Goal: Task Accomplishment & Management: Complete application form

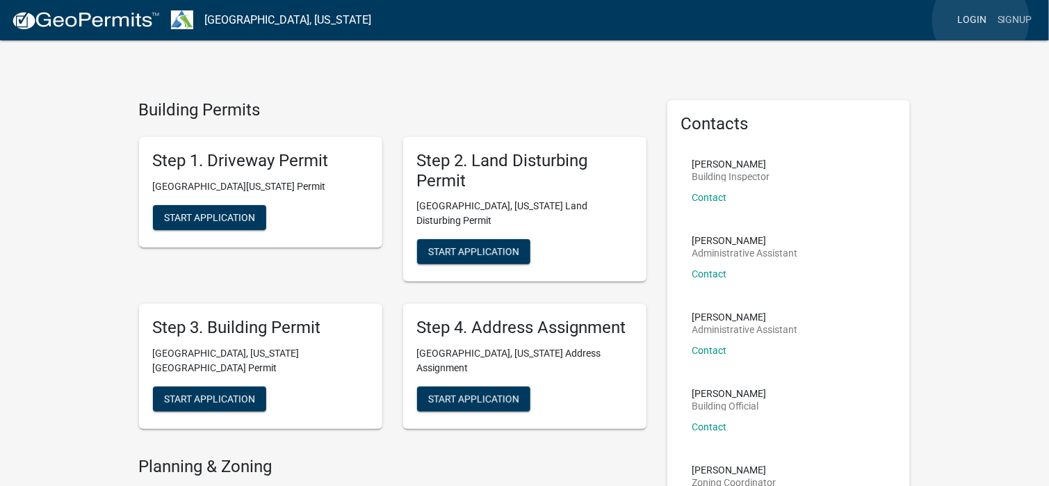
click at [981, 20] on link "Login" at bounding box center [972, 20] width 40 height 26
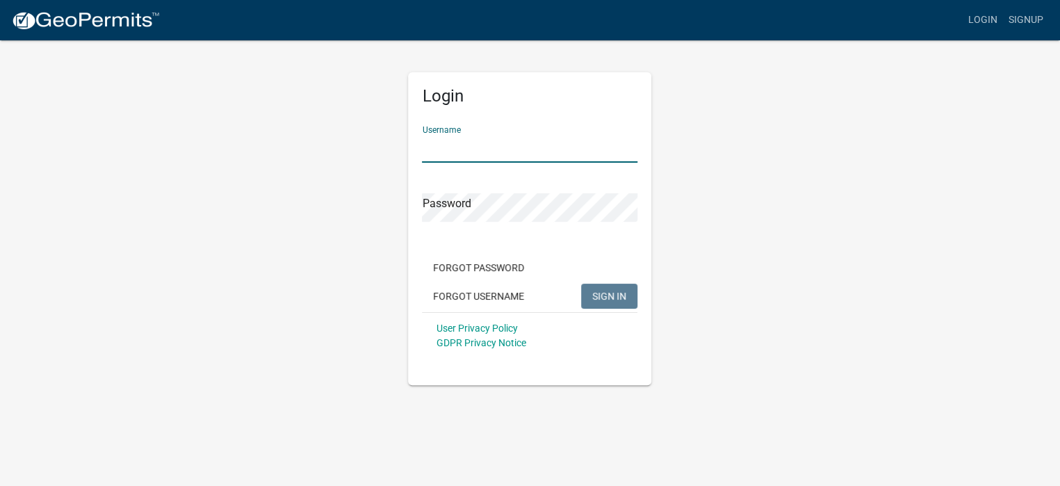
click at [475, 154] on input "Username" at bounding box center [529, 148] width 215 height 28
type input "[EMAIL_ADDRESS][DOMAIN_NAME]"
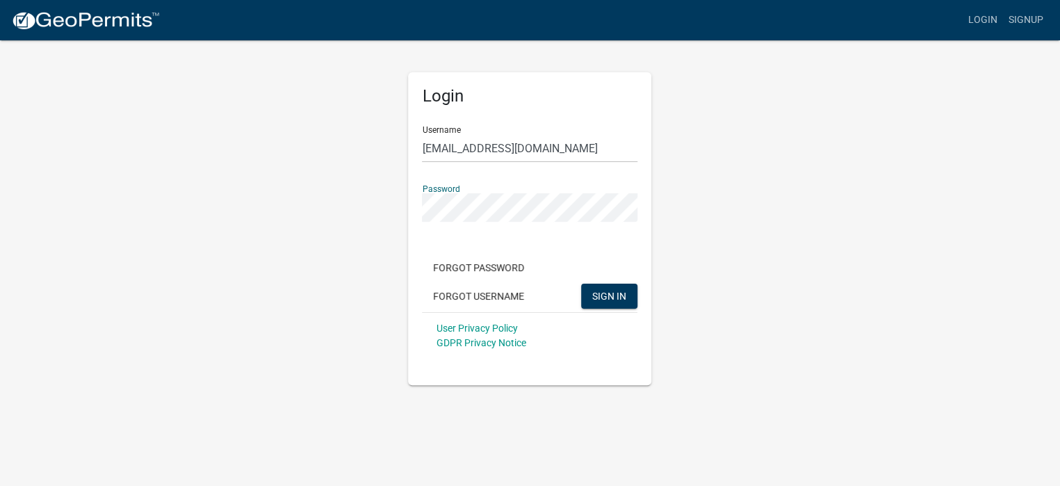
click at [581, 284] on button "SIGN IN" at bounding box center [609, 296] width 56 height 25
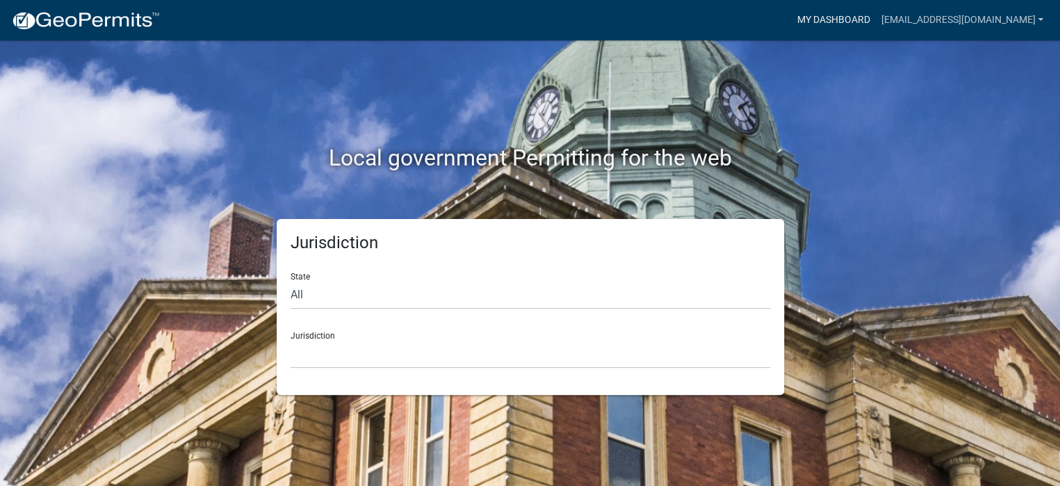
click at [875, 15] on link "My Dashboard" at bounding box center [833, 20] width 84 height 26
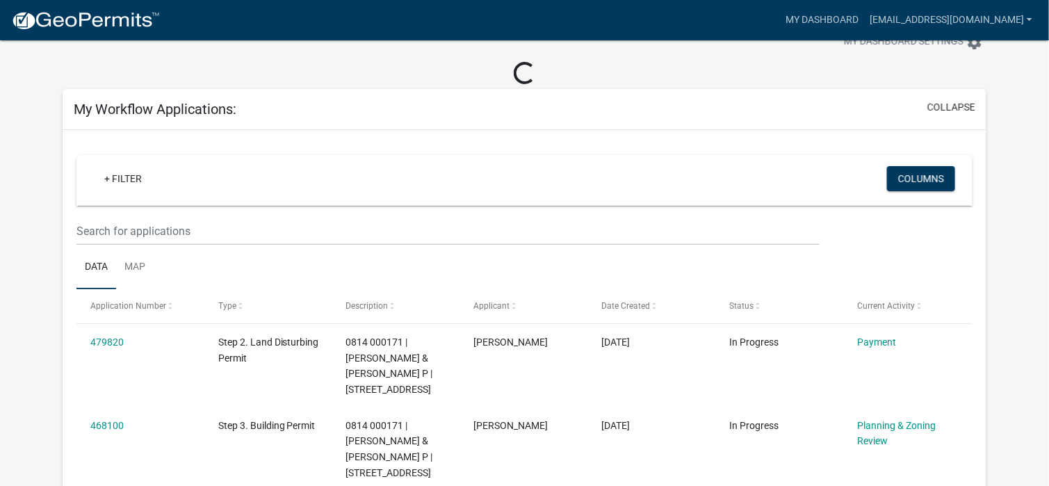
scroll to position [70, 0]
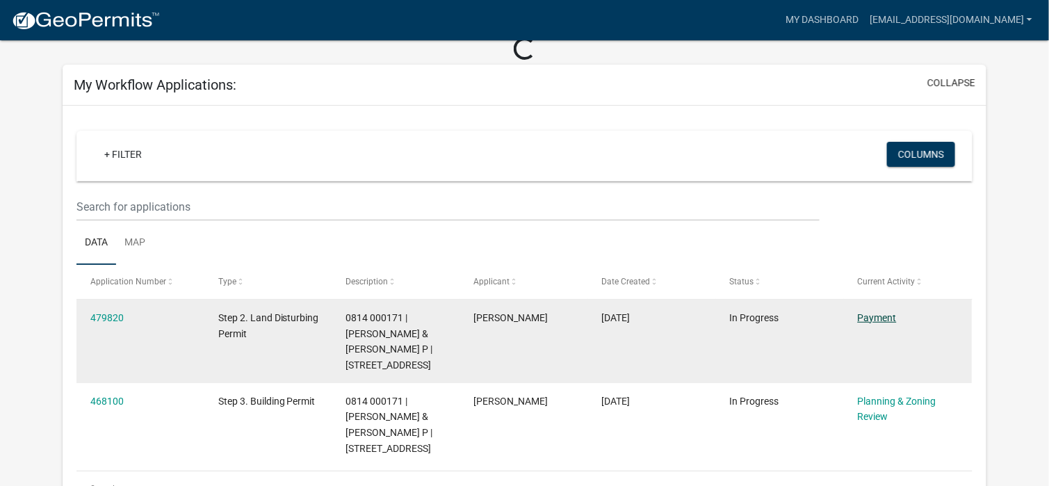
click at [876, 316] on link "Payment" at bounding box center [877, 317] width 39 height 11
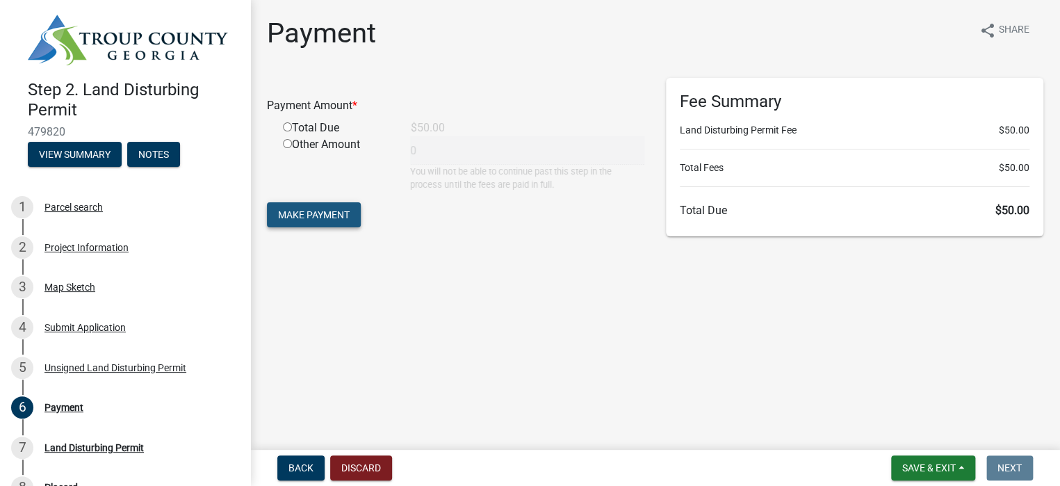
click at [311, 212] on span "Make Payment" at bounding box center [314, 214] width 72 height 11
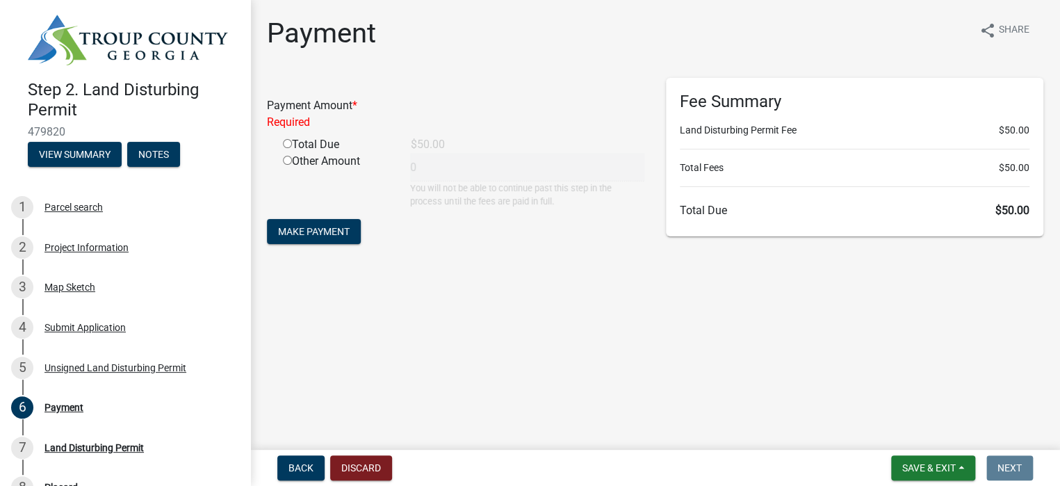
click at [286, 141] on input "radio" at bounding box center [287, 143] width 9 height 9
radio input "true"
type input "50"
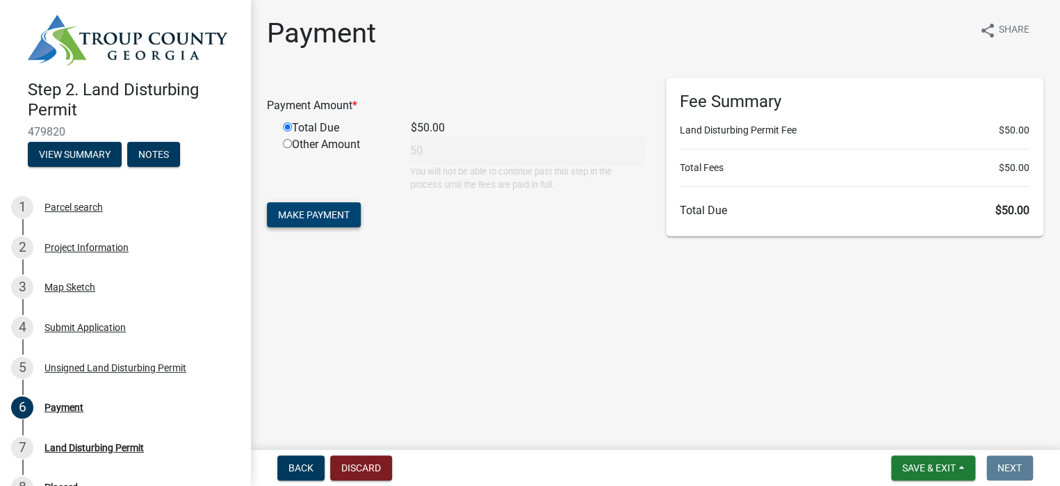
click at [309, 218] on span "Make Payment" at bounding box center [314, 214] width 72 height 11
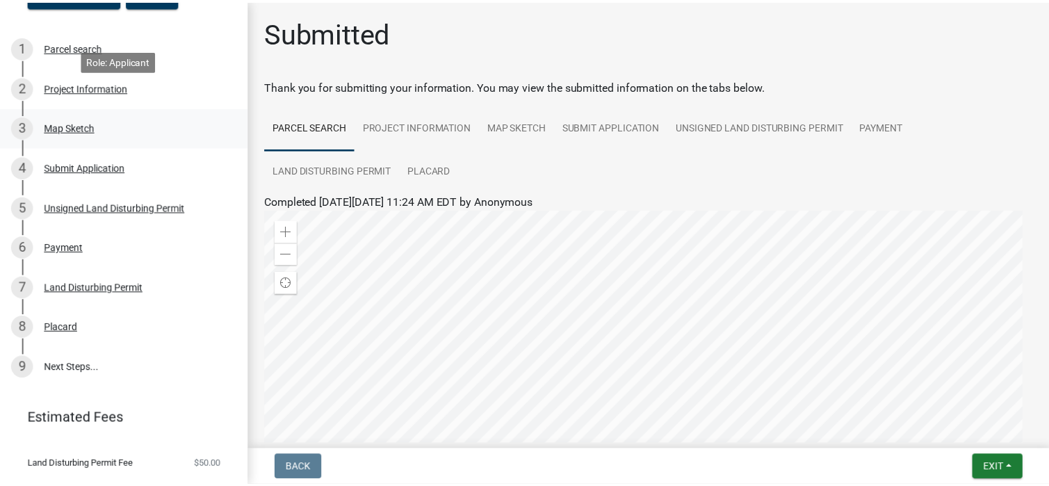
scroll to position [188, 0]
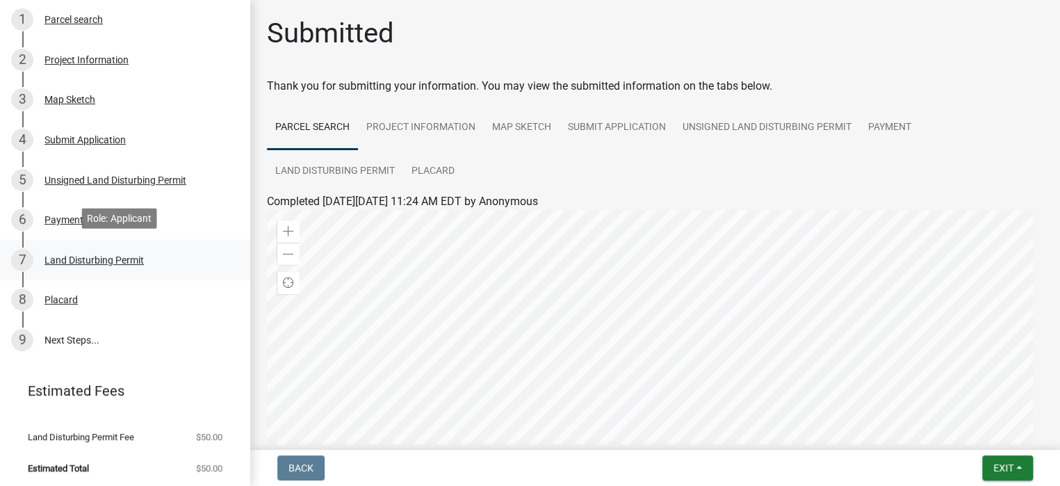
click at [125, 255] on div "Land Disturbing Permit" at bounding box center [93, 260] width 99 height 10
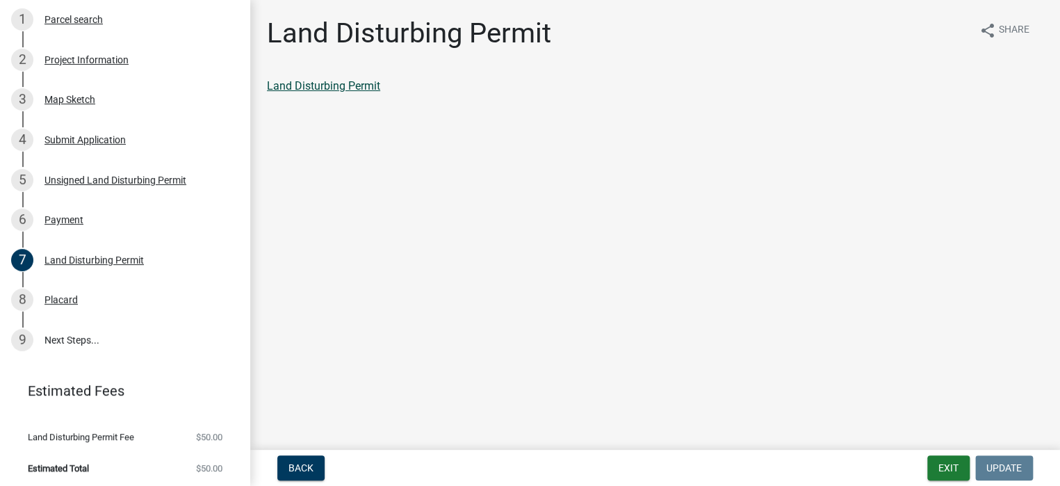
click at [355, 84] on link "Land Disturbing Permit" at bounding box center [323, 85] width 113 height 13
click at [60, 296] on div "Placard" at bounding box center [60, 300] width 33 height 10
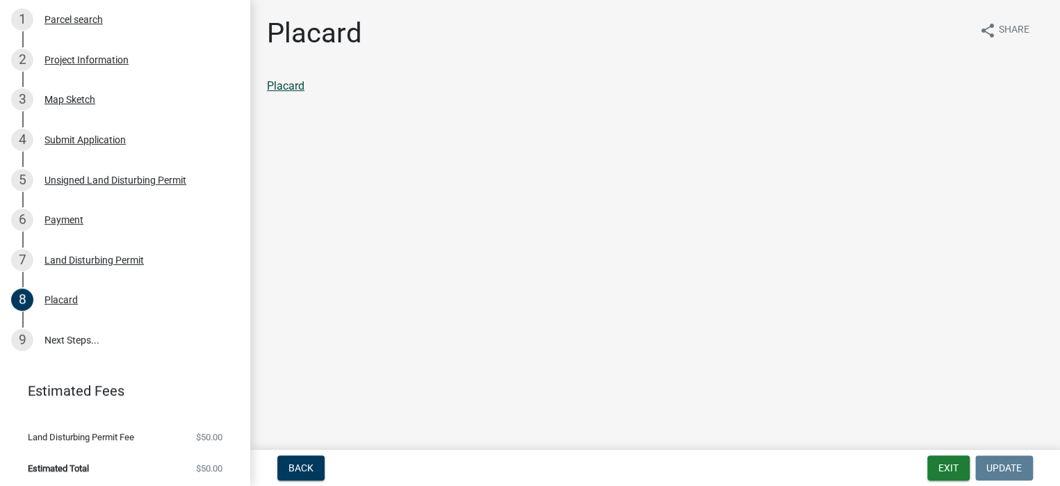
click at [288, 86] on link "Placard" at bounding box center [286, 85] width 38 height 13
click at [952, 466] on button "Exit" at bounding box center [948, 467] width 42 height 25
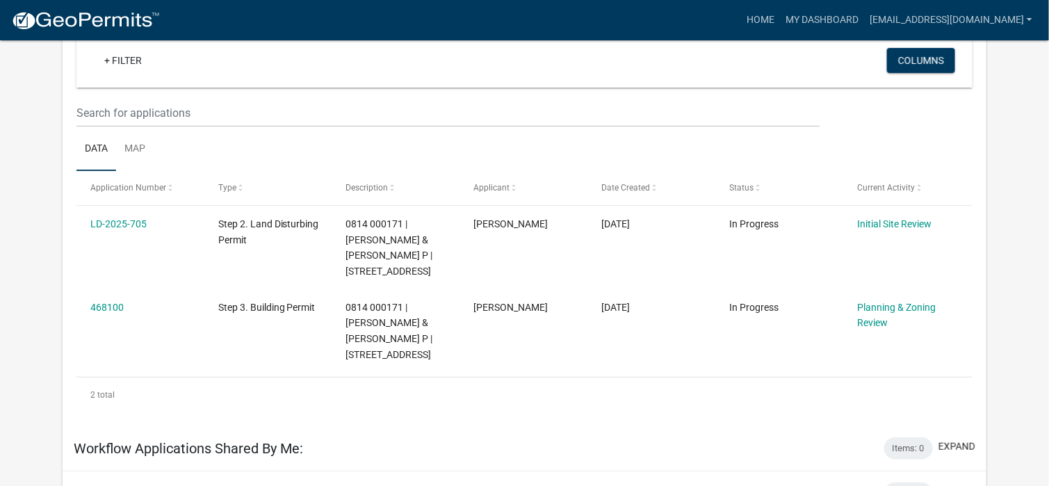
scroll to position [115, 0]
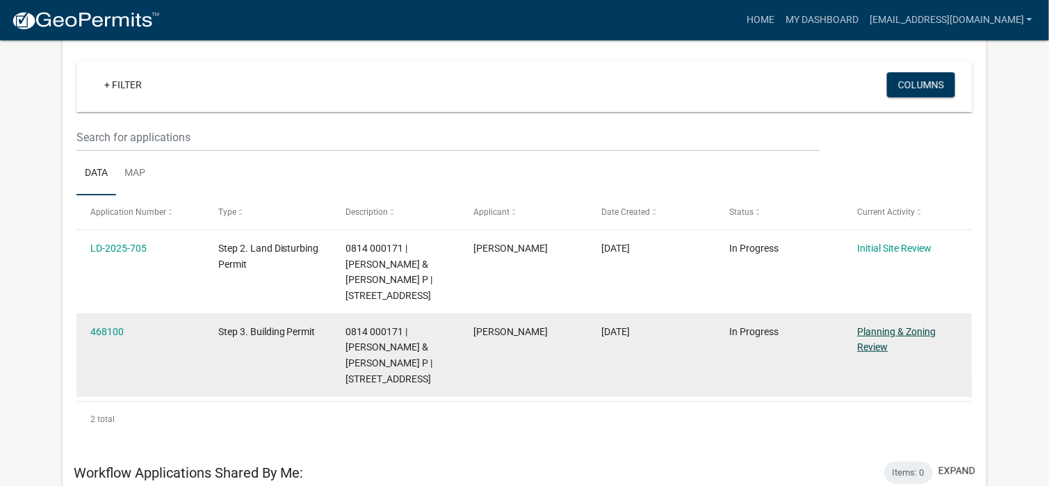
click at [879, 330] on link "Planning & Zoning Review" at bounding box center [897, 339] width 79 height 27
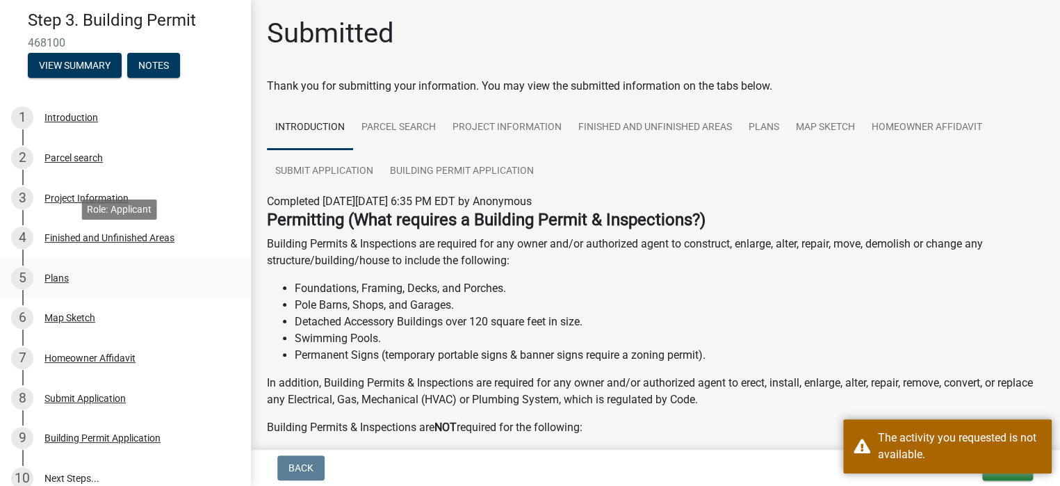
scroll to position [139, 0]
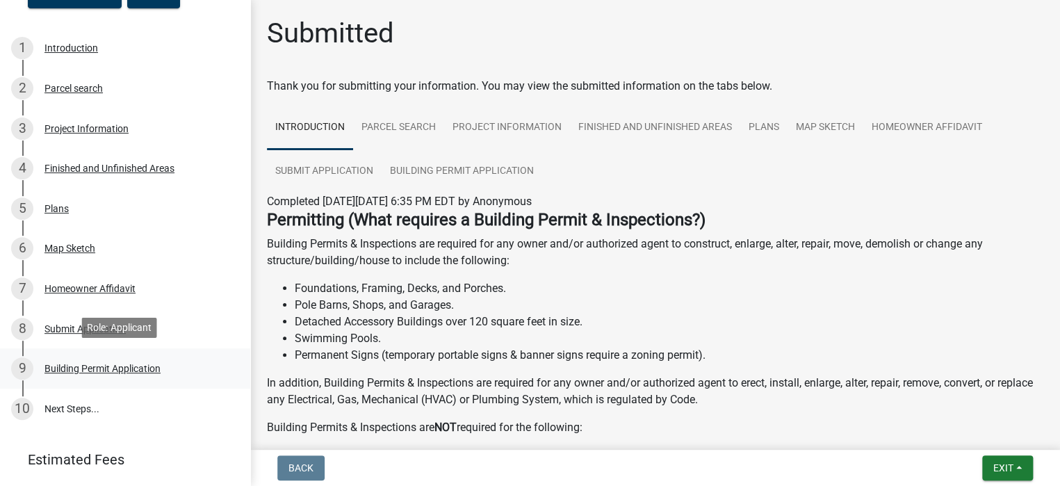
click at [121, 364] on div "Building Permit Application" at bounding box center [102, 369] width 116 height 10
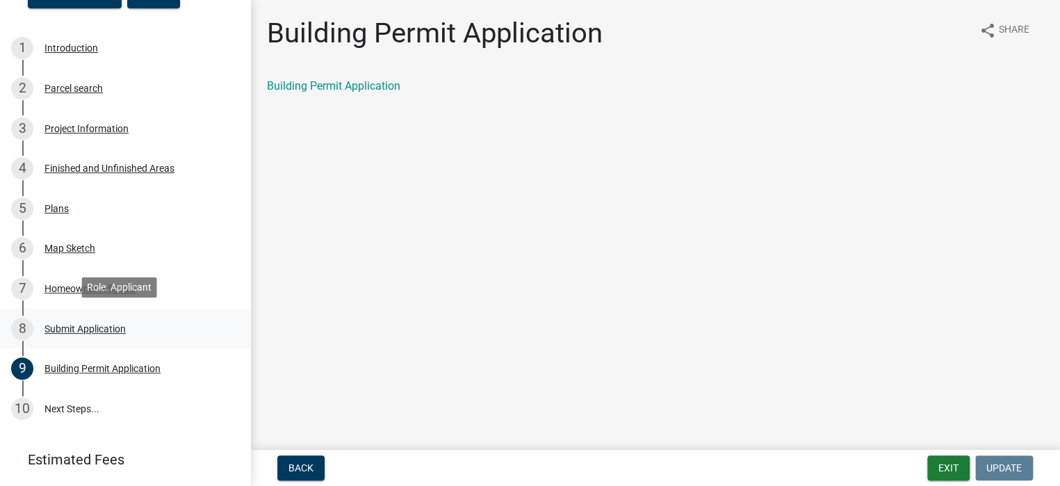
click at [97, 324] on div "Submit Application" at bounding box center [84, 329] width 81 height 10
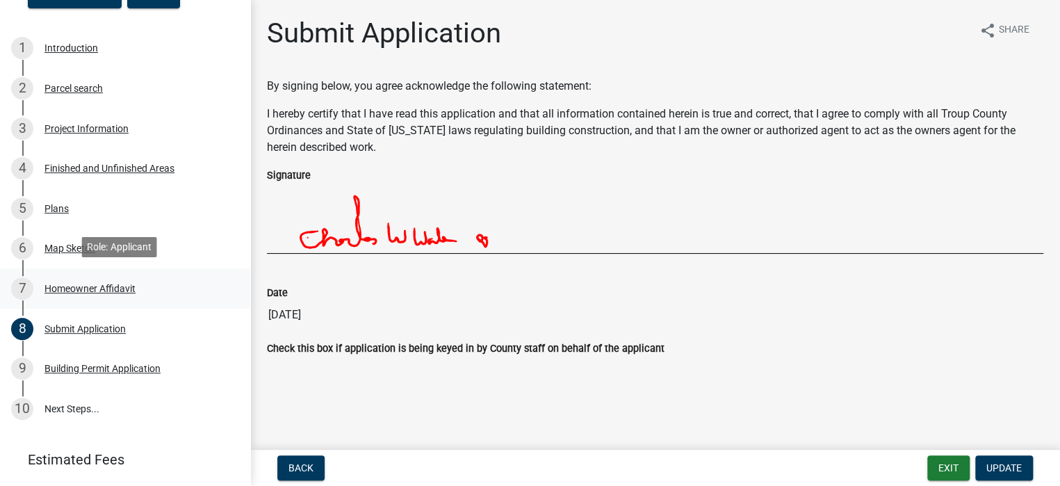
click at [74, 285] on div "Homeowner Affidavit" at bounding box center [89, 289] width 91 height 10
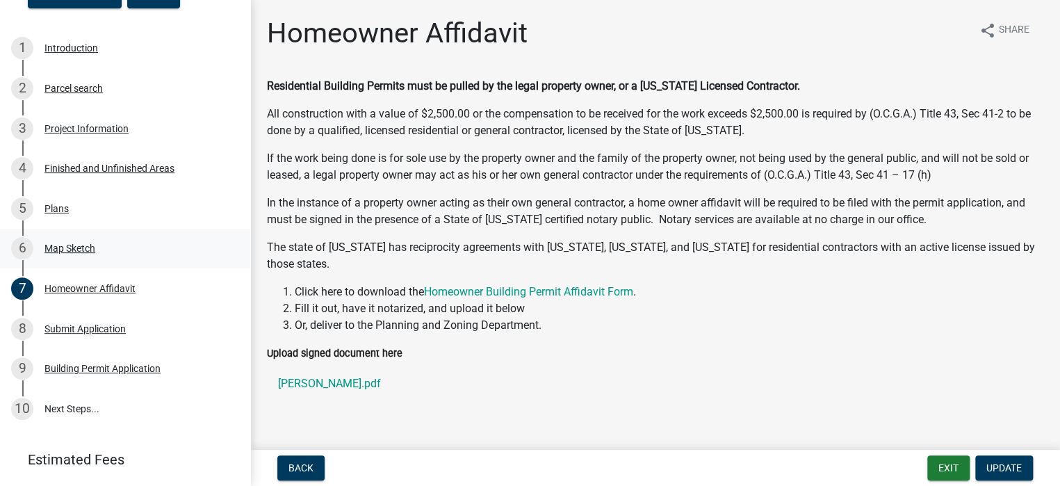
click at [72, 243] on div "Map Sketch" at bounding box center [69, 248] width 51 height 10
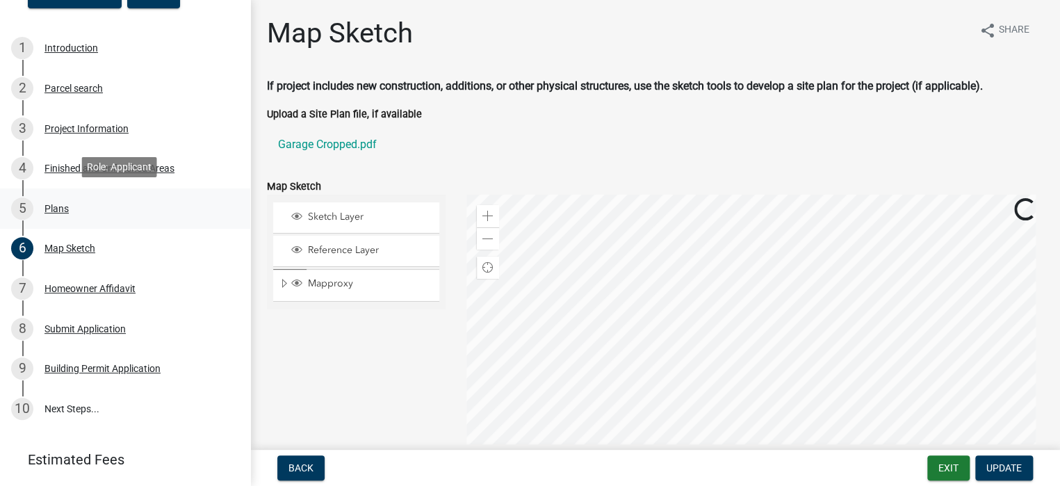
click at [63, 205] on div "Plans" at bounding box center [56, 209] width 24 height 10
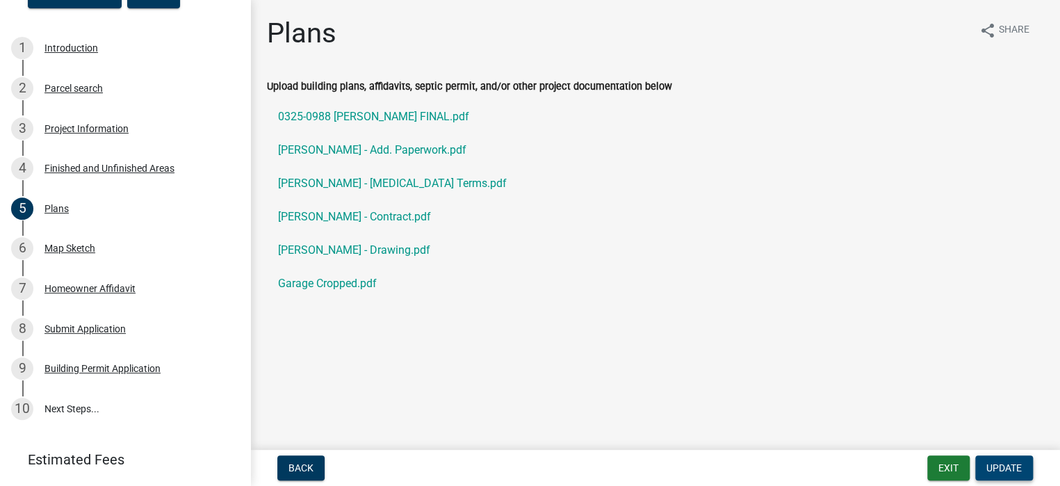
click at [1000, 466] on span "Update" at bounding box center [1003, 467] width 35 height 11
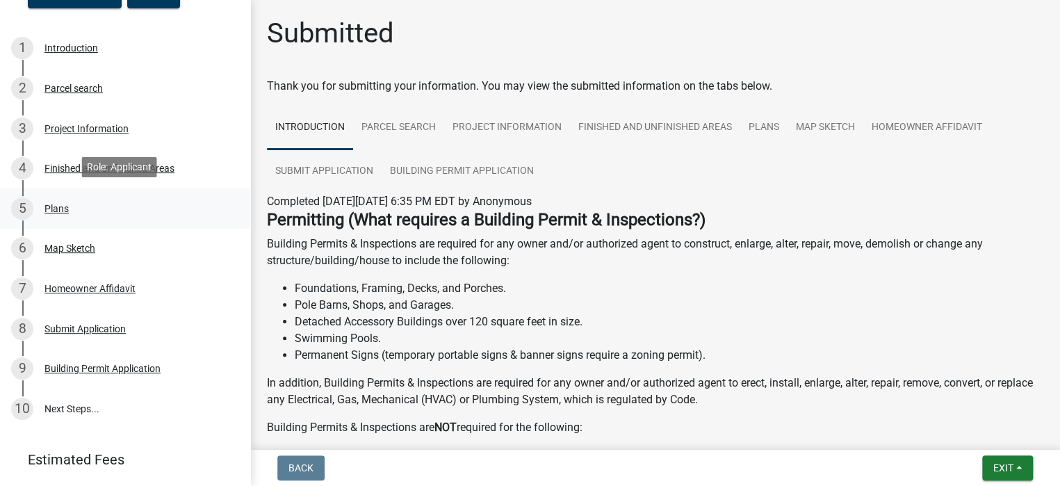
click at [56, 204] on div "Plans" at bounding box center [56, 209] width 24 height 10
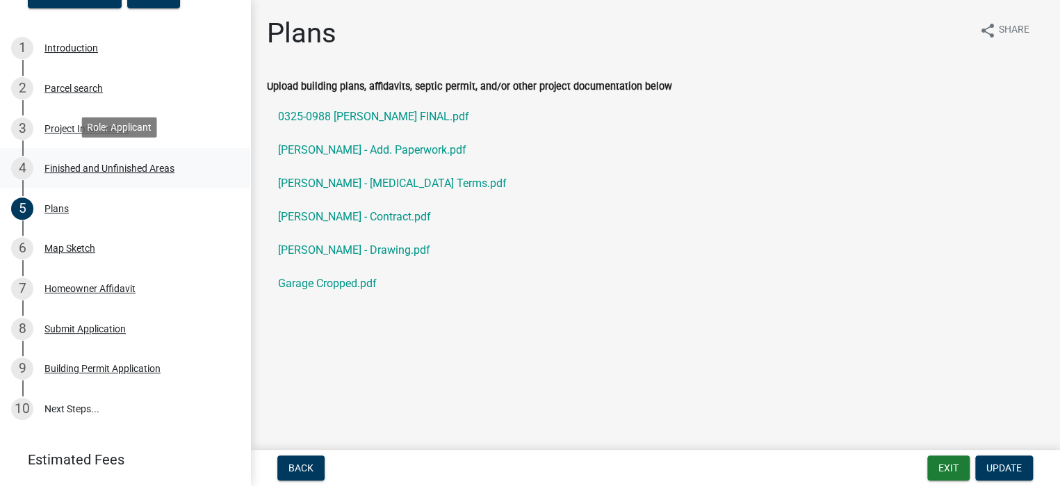
click at [126, 169] on div "Finished and Unfinished Areas" at bounding box center [109, 168] width 130 height 10
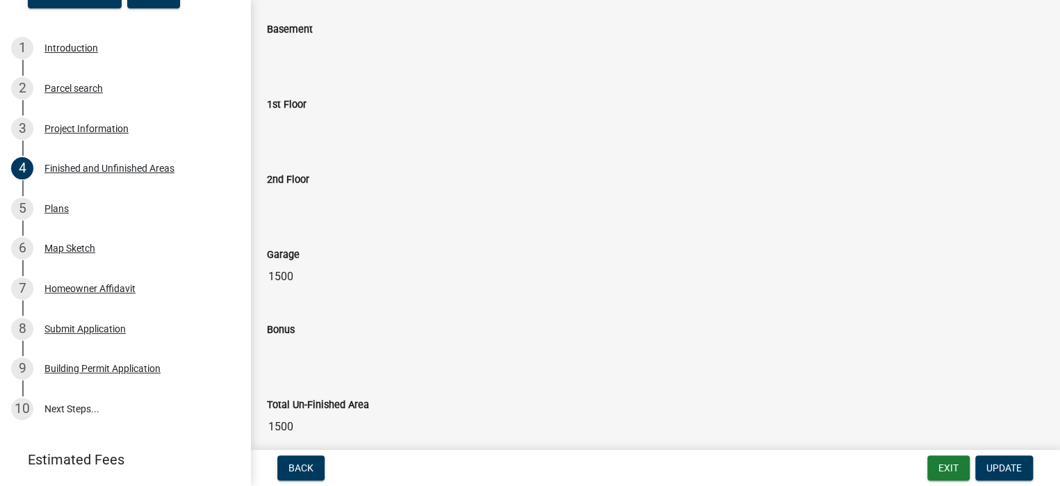
scroll to position [692, 0]
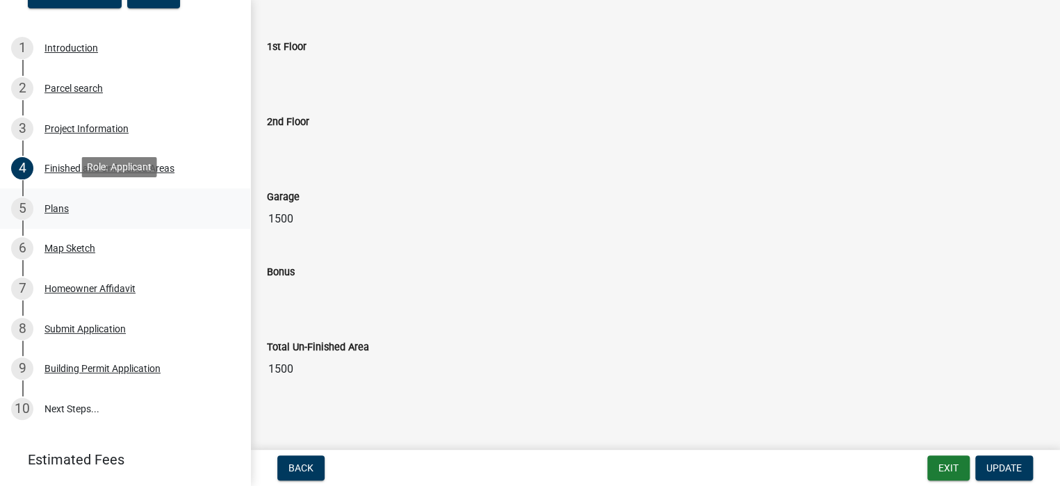
click at [47, 204] on div "Plans" at bounding box center [56, 209] width 24 height 10
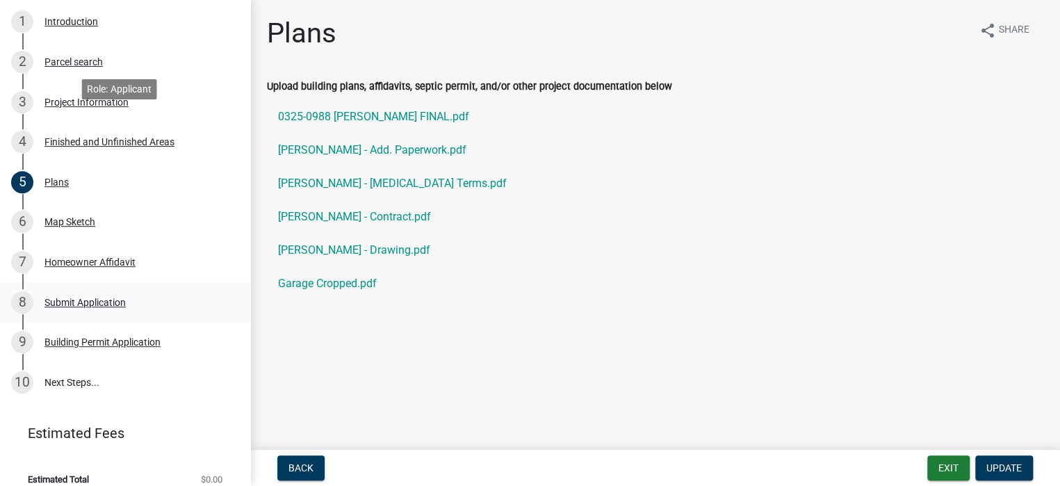
scroll to position [177, 0]
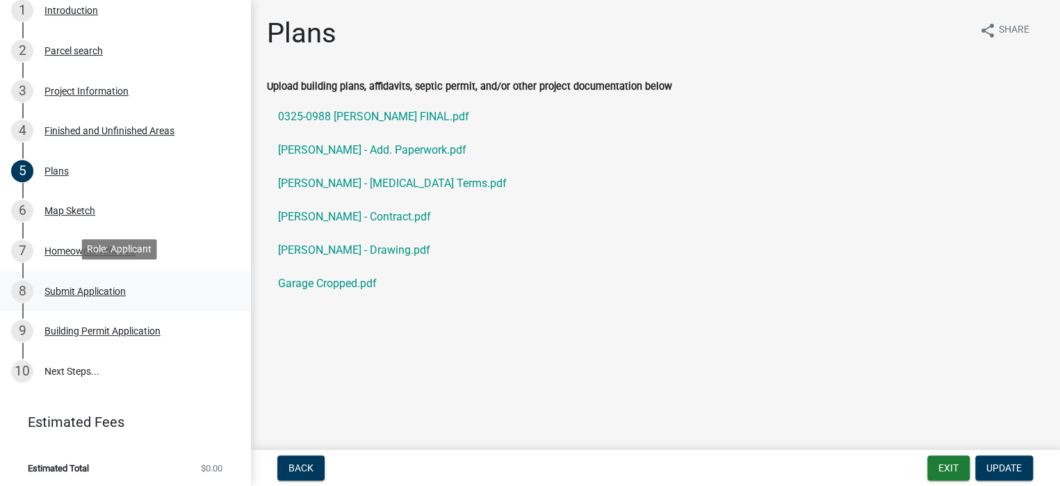
click at [90, 286] on div "Submit Application" at bounding box center [84, 291] width 81 height 10
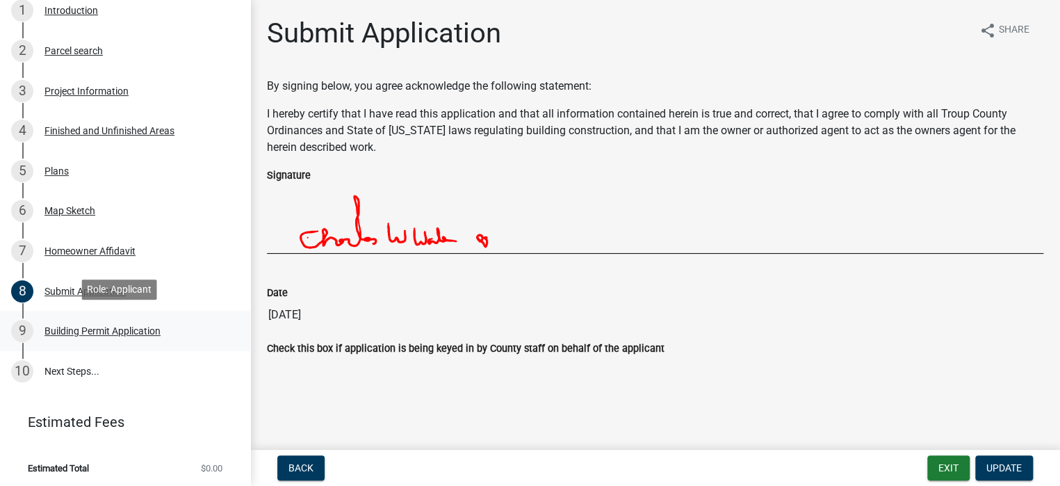
click at [99, 328] on div "Building Permit Application" at bounding box center [102, 331] width 116 height 10
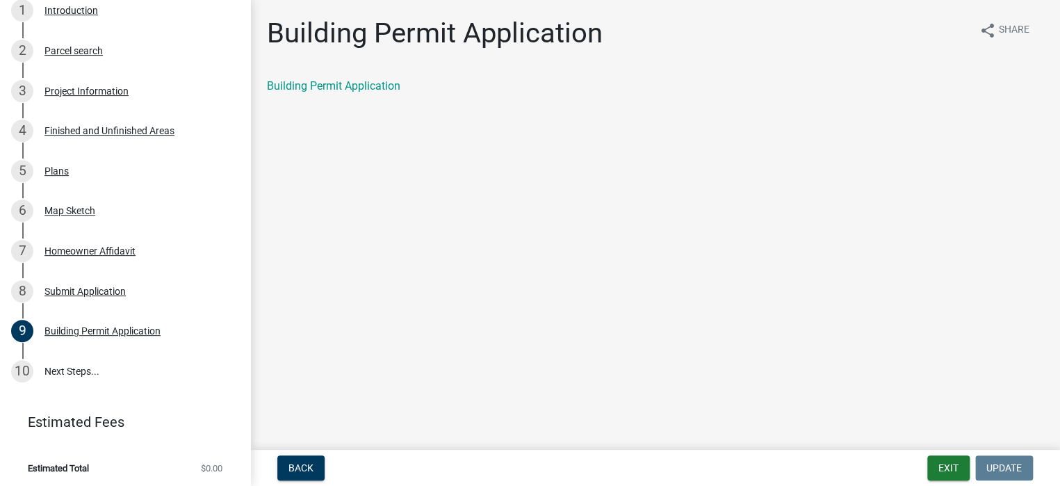
scroll to position [0, 0]
